Goal: Task Accomplishment & Management: Use online tool/utility

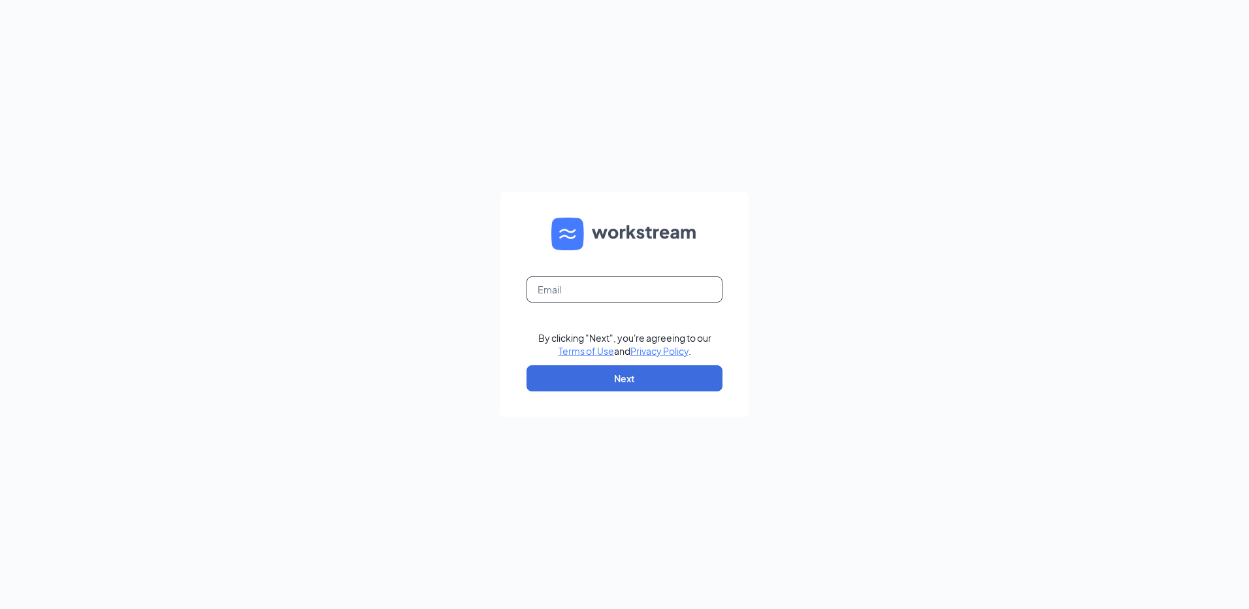
click at [560, 293] on input "text" at bounding box center [624, 289] width 196 height 26
type input "[EMAIL_ADDRESS][DOMAIN_NAME]"
click at [641, 362] on form "heather@umvak.com By clicking "Next", you're agreeing to our Terms of Use and P…" at bounding box center [624, 304] width 248 height 226
click at [641, 376] on button "Next" at bounding box center [624, 378] width 196 height 26
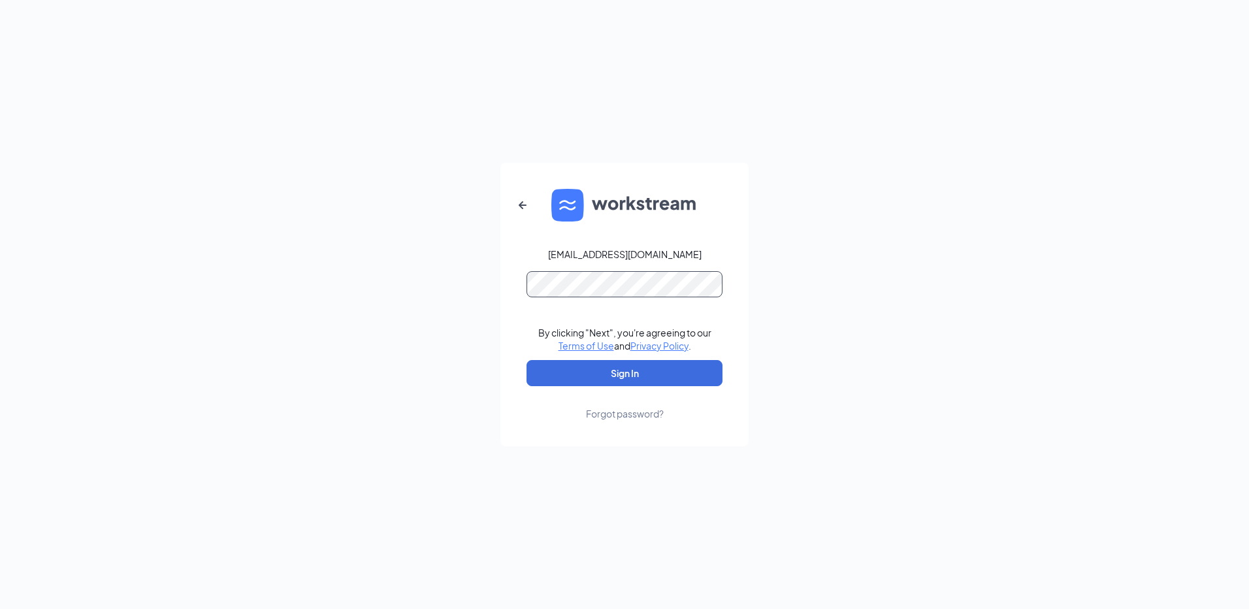
click at [526, 360] on button "Sign In" at bounding box center [624, 373] width 196 height 26
click at [606, 376] on button "Sign In" at bounding box center [624, 373] width 196 height 26
click at [229, 290] on div "heather@umvak.com Credential mismatches. By clicking "Next", you're agreeing to…" at bounding box center [624, 304] width 1249 height 609
click at [526, 360] on button "Sign In" at bounding box center [624, 373] width 196 height 26
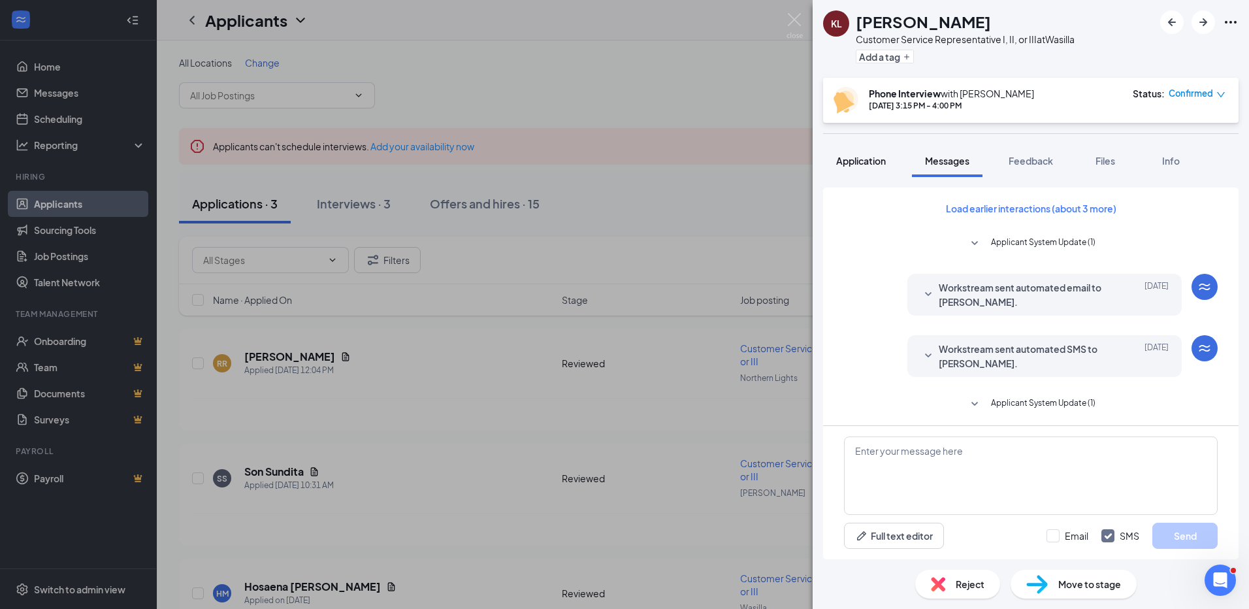
click at [848, 156] on span "Application" at bounding box center [861, 161] width 50 height 12
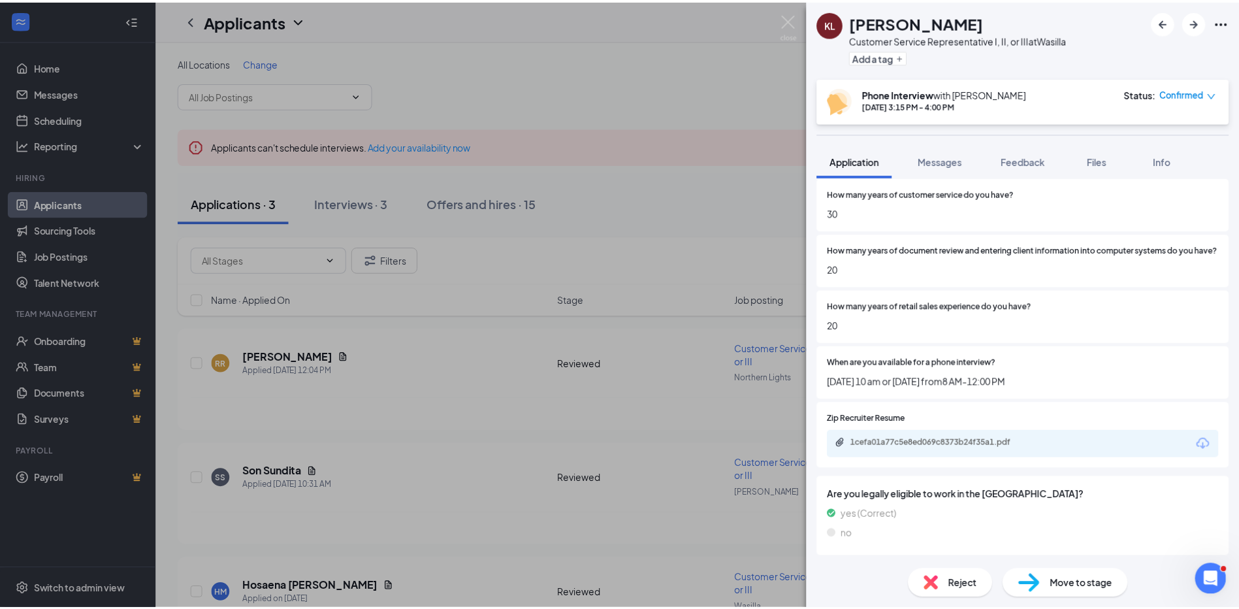
scroll to position [522, 0]
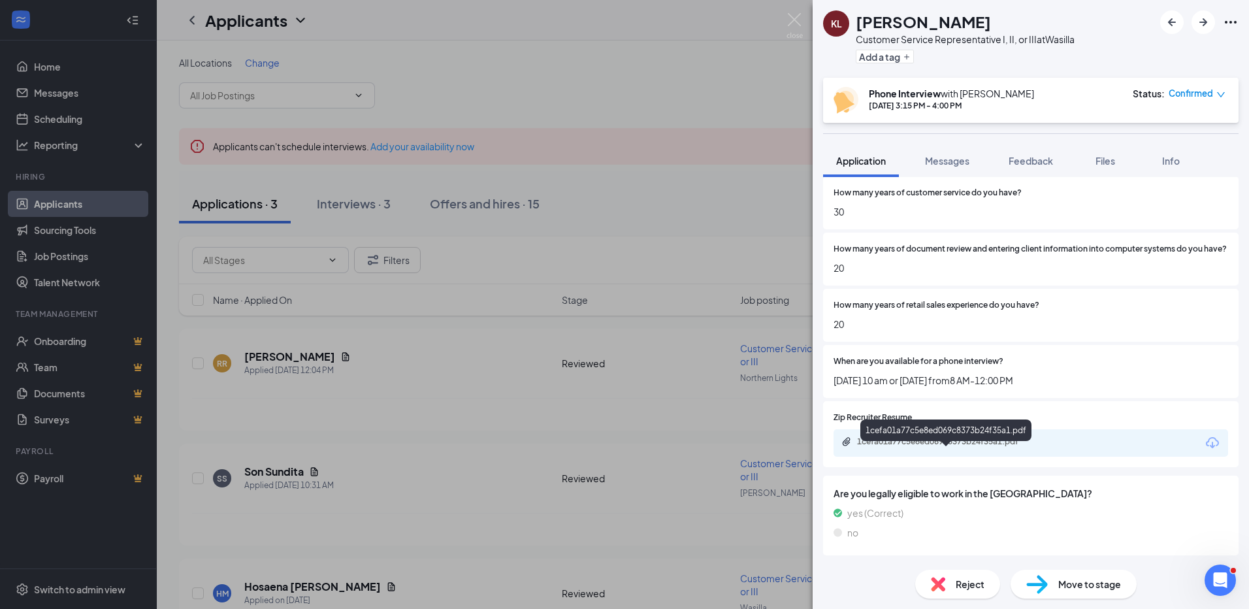
click at [990, 447] on div "1cefa01a77c5e8ed069c8373b24f35a1.pdf" at bounding box center [948, 441] width 183 height 10
click at [40, 66] on div "KL [PERSON_NAME] Customer Service Representative I, II, or III at Wasilla Add a…" at bounding box center [624, 304] width 1249 height 609
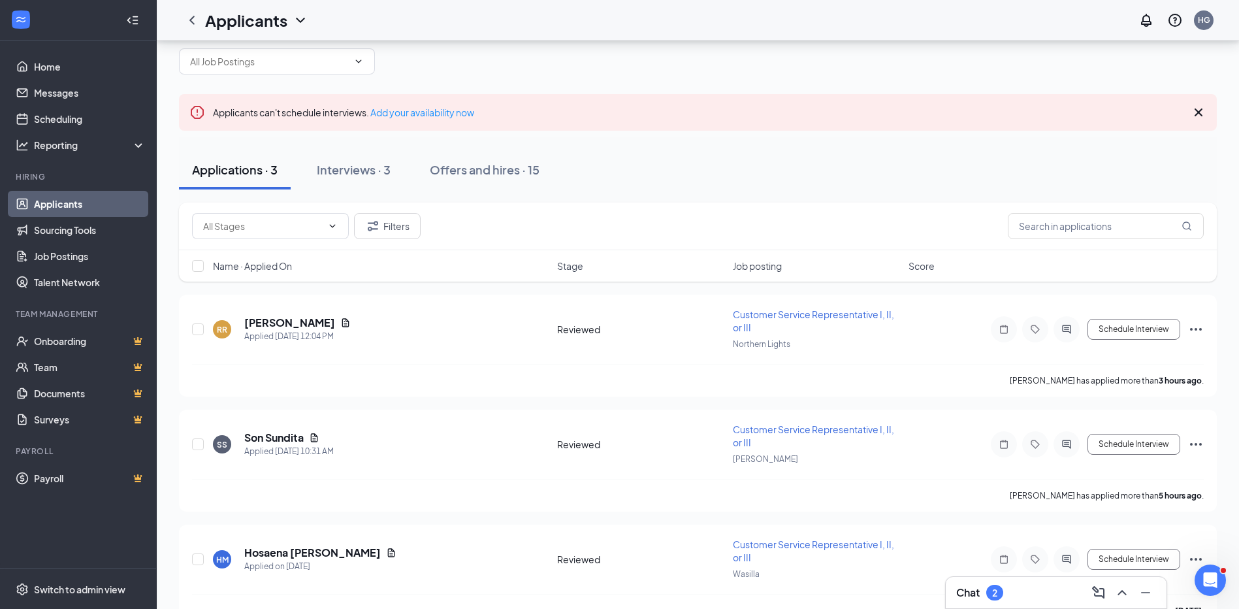
scroll to position [67, 0]
